Goal: Check status: Check status

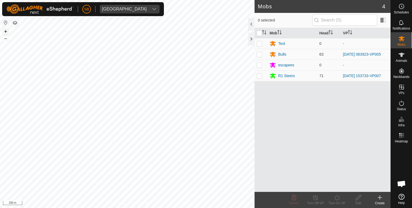
click at [4, 31] on button "+" at bounding box center [5, 31] width 6 height 6
click at [133, 207] on html "SB Tangihanga station Schedules Notifications Mobs Animals Neckbands VPs Status…" at bounding box center [206, 104] width 412 height 208
click at [99, 207] on html "SB Tangihanga station Schedules Notifications Mobs Animals Neckbands VPs Status…" at bounding box center [206, 104] width 412 height 208
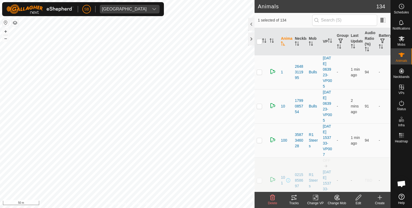
click at [297, 201] on div "Tracks" at bounding box center [293, 202] width 21 height 5
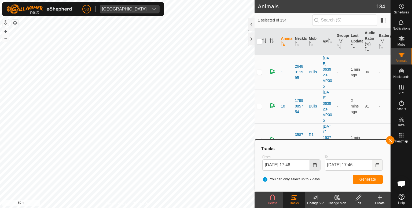
click at [314, 167] on button "Choose Date" at bounding box center [315, 164] width 11 height 11
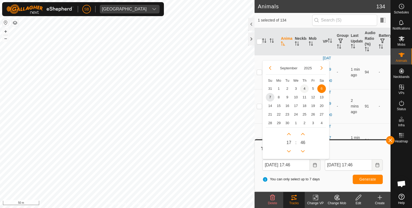
click at [305, 87] on span "4" at bounding box center [304, 88] width 9 height 9
type input "[DATE] 17:46"
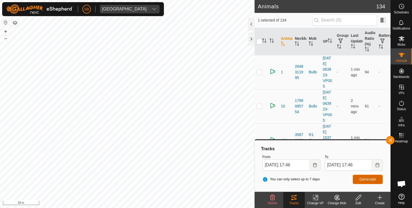
click at [366, 178] on span "Generate" at bounding box center [368, 179] width 17 height 4
